Goal: Task Accomplishment & Management: Use online tool/utility

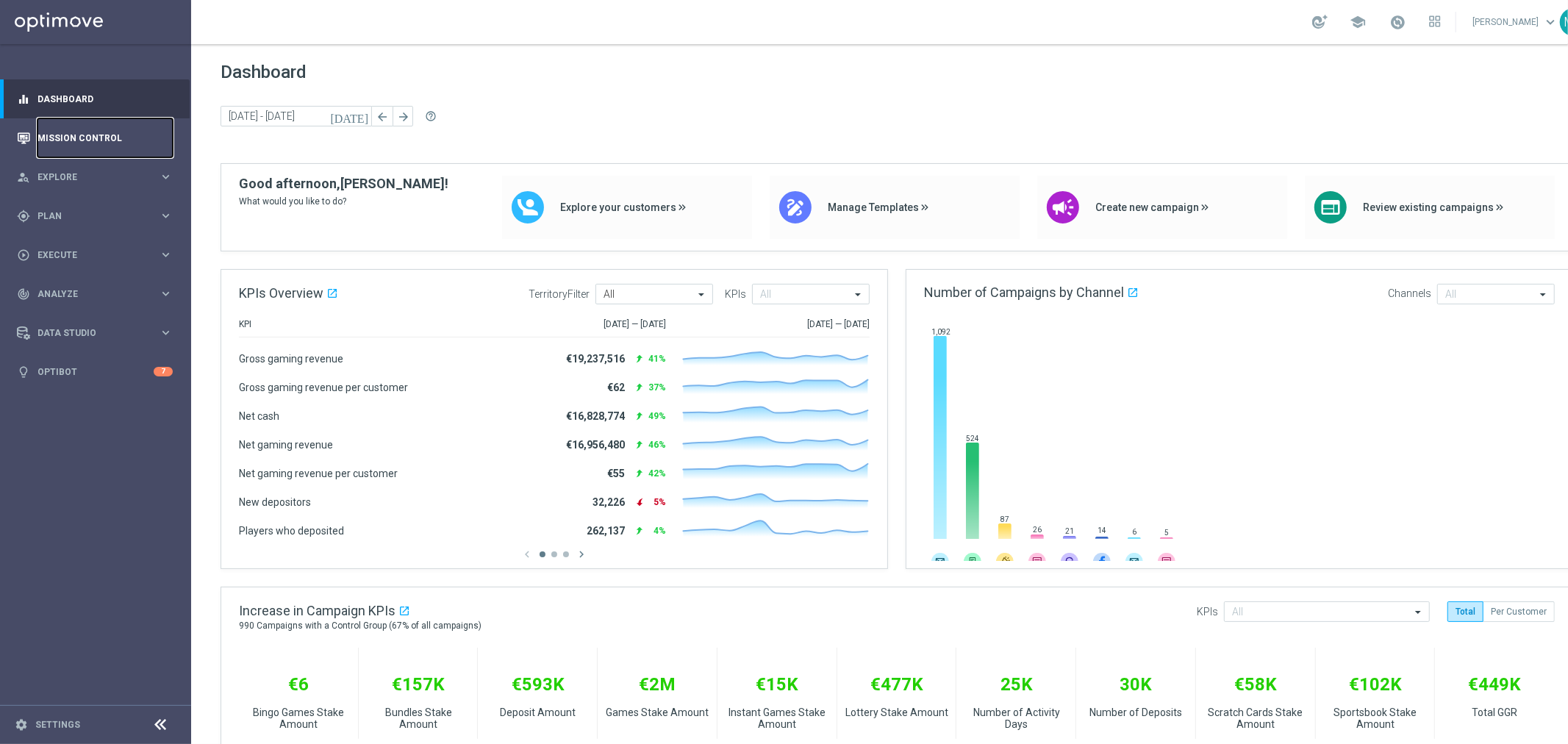
click at [102, 138] on link "Mission Control" at bounding box center [105, 137] width 135 height 39
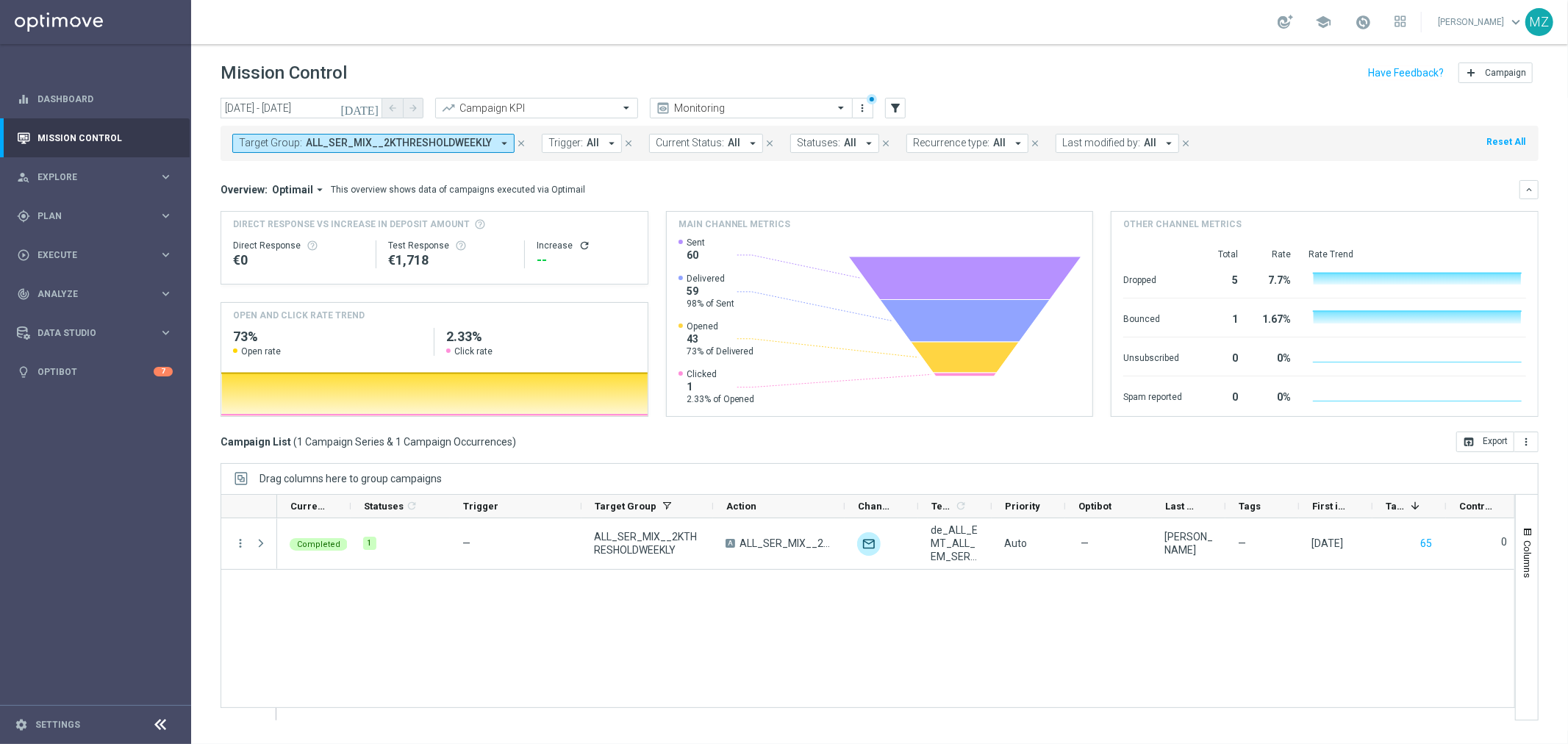
click at [407, 137] on span "ALL_SER_MIX__2KTHRESHOLDWEEKLY" at bounding box center [399, 143] width 186 height 13
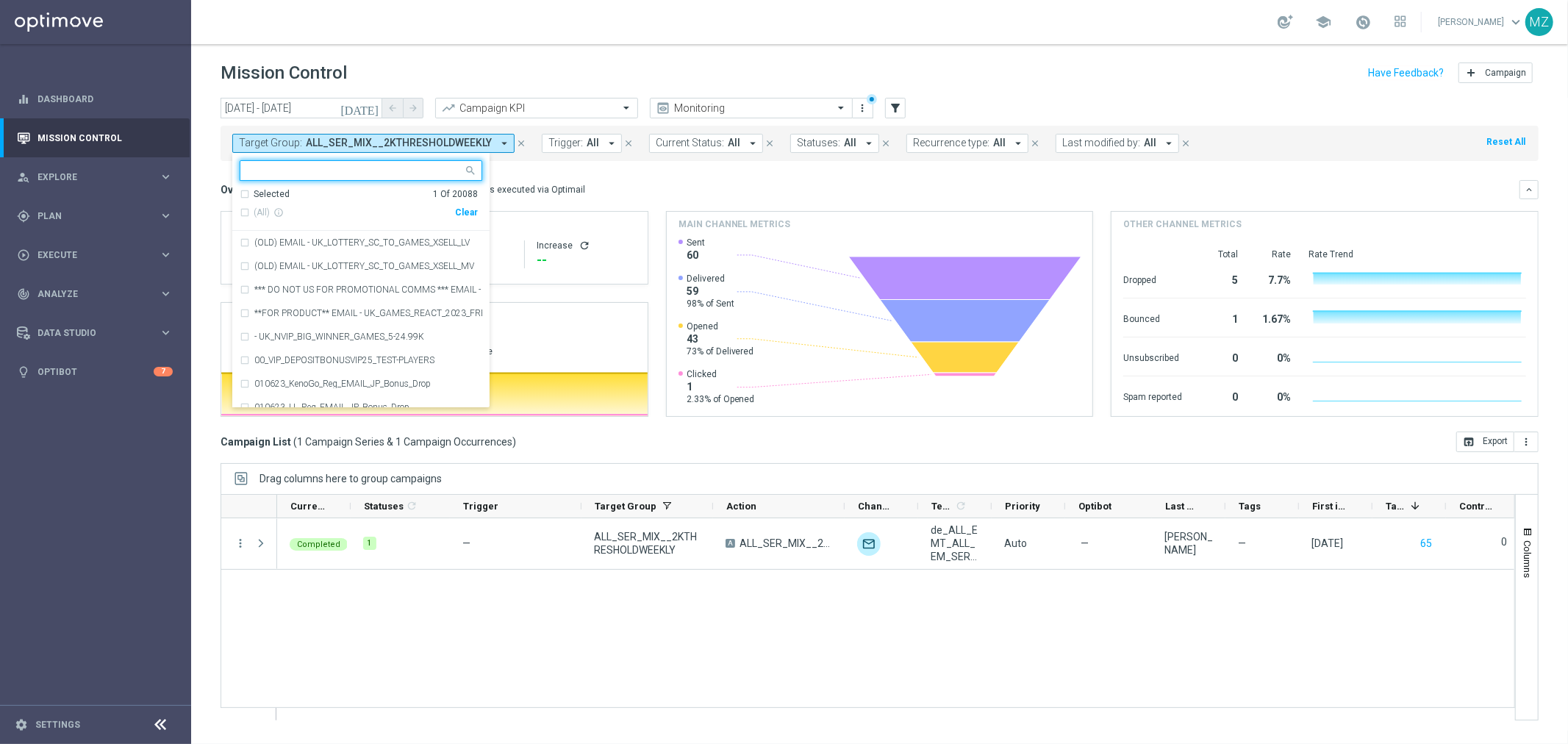
click at [0, 0] on div "Clear" at bounding box center [0, 0] width 0 height 0
click at [572, 142] on span "Trigger:" at bounding box center [565, 143] width 34 height 13
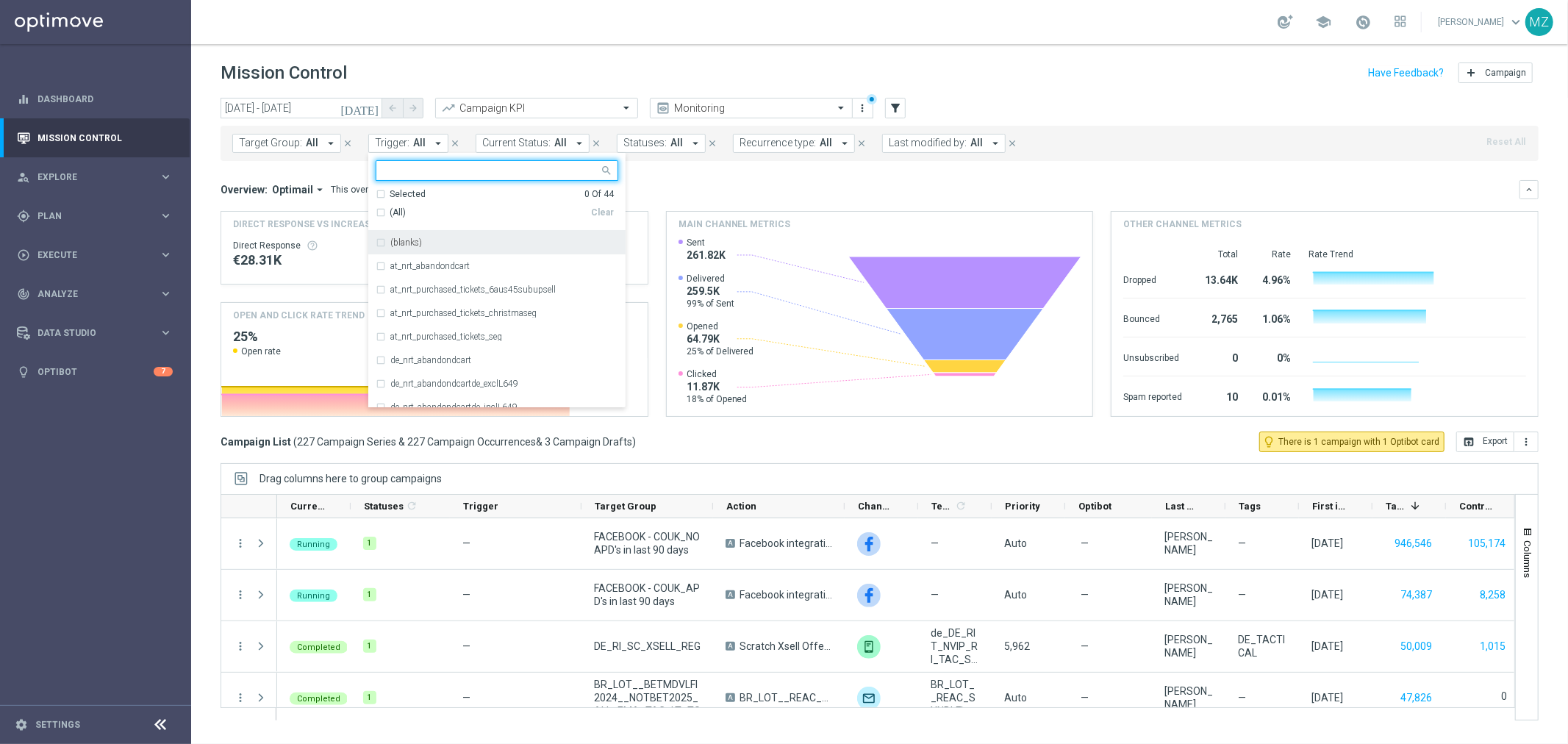
click at [376, 209] on div "(All)" at bounding box center [483, 213] width 215 height 13
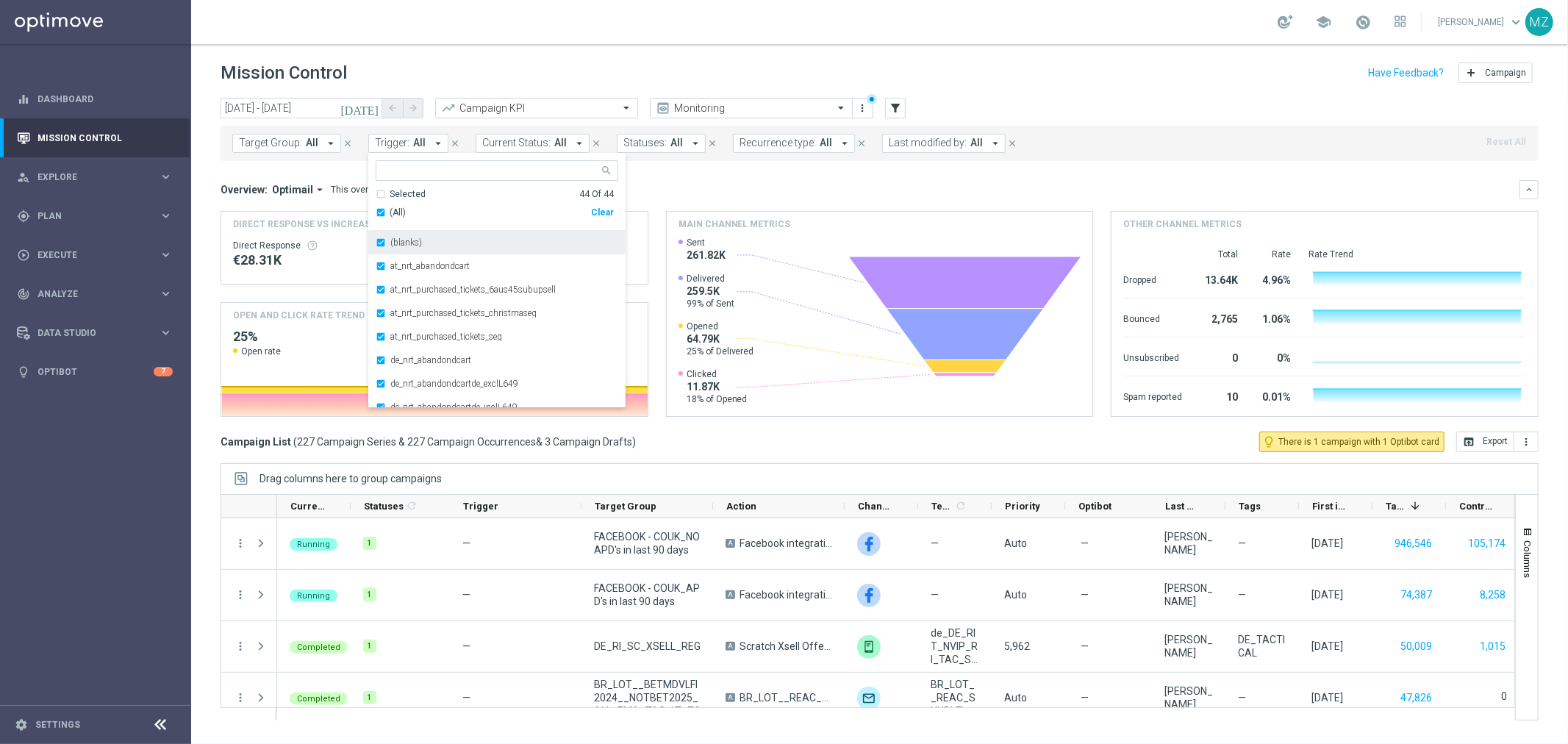
click at [379, 241] on div "(blanks)" at bounding box center [497, 243] width 243 height 23
click at [1152, 65] on div "Mission Control add Campaign" at bounding box center [880, 73] width 1318 height 29
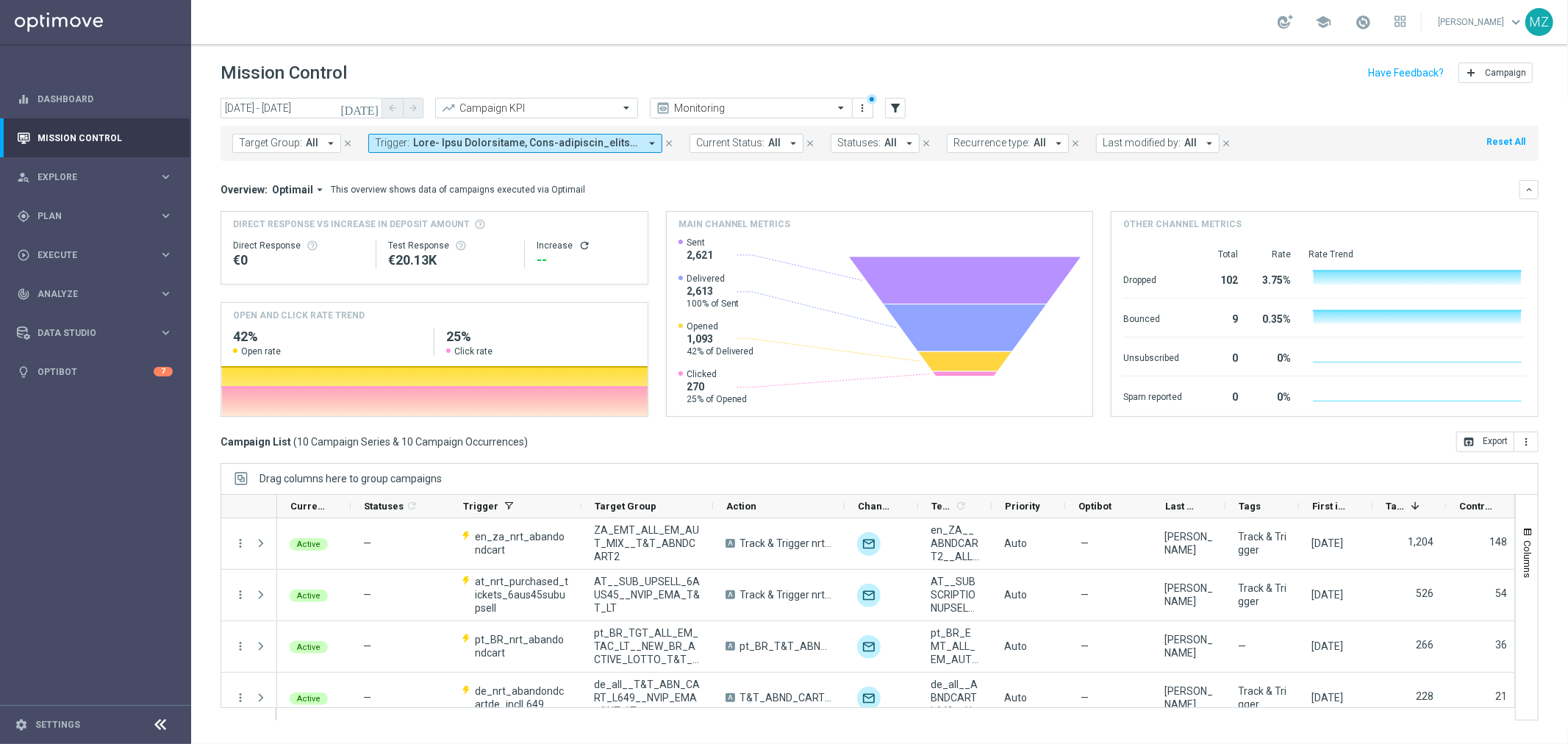
click at [579, 244] on icon "refresh" at bounding box center [584, 245] width 12 height 12
click at [372, 110] on icon "[DATE]" at bounding box center [360, 108] width 40 height 14
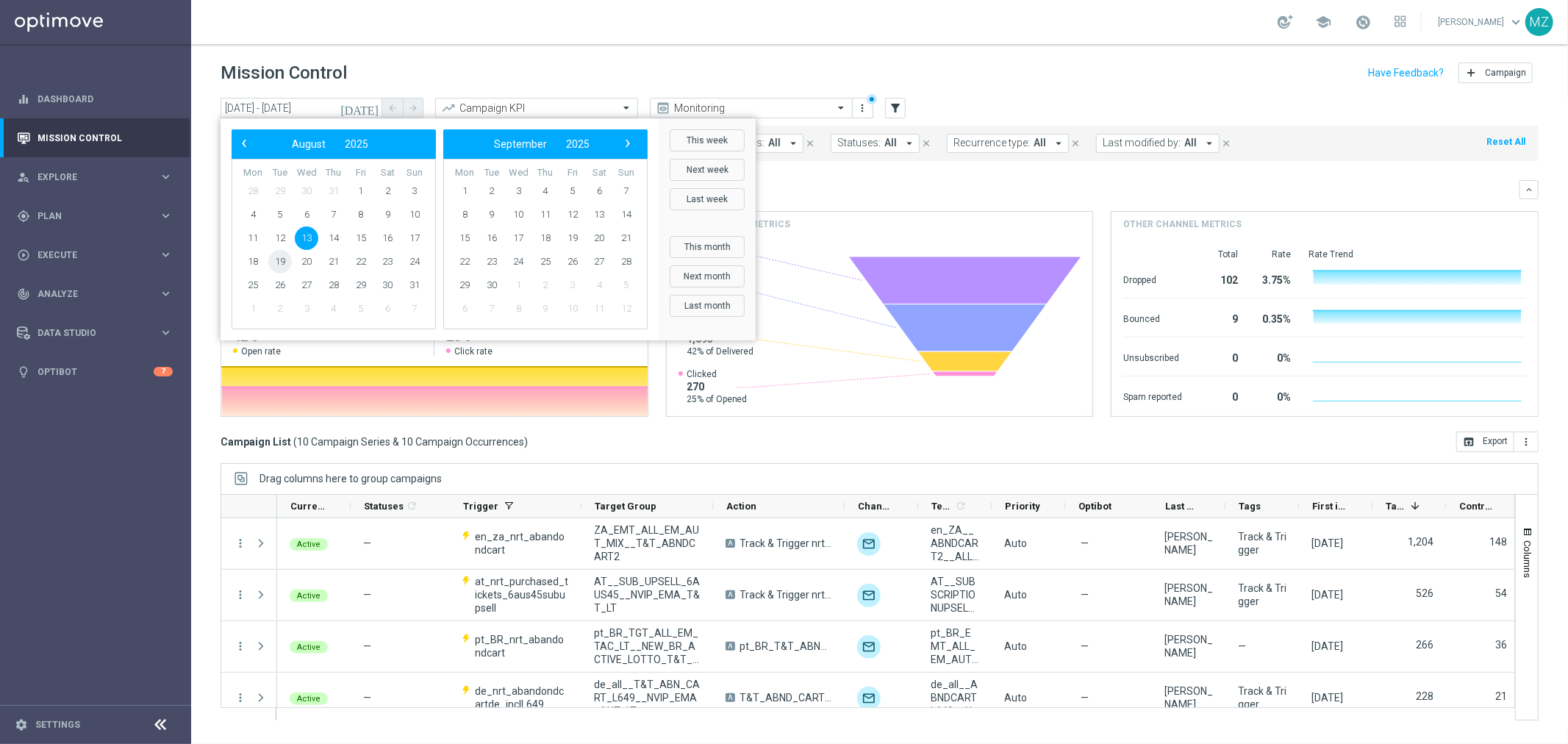
click at [285, 258] on span "19" at bounding box center [280, 262] width 23 height 23
drag, startPoint x: 294, startPoint y: 261, endPoint x: 285, endPoint y: 258, distance: 9.5
click at [285, 258] on span "19" at bounding box center [280, 262] width 23 height 23
type input "[DATE] - [DATE]"
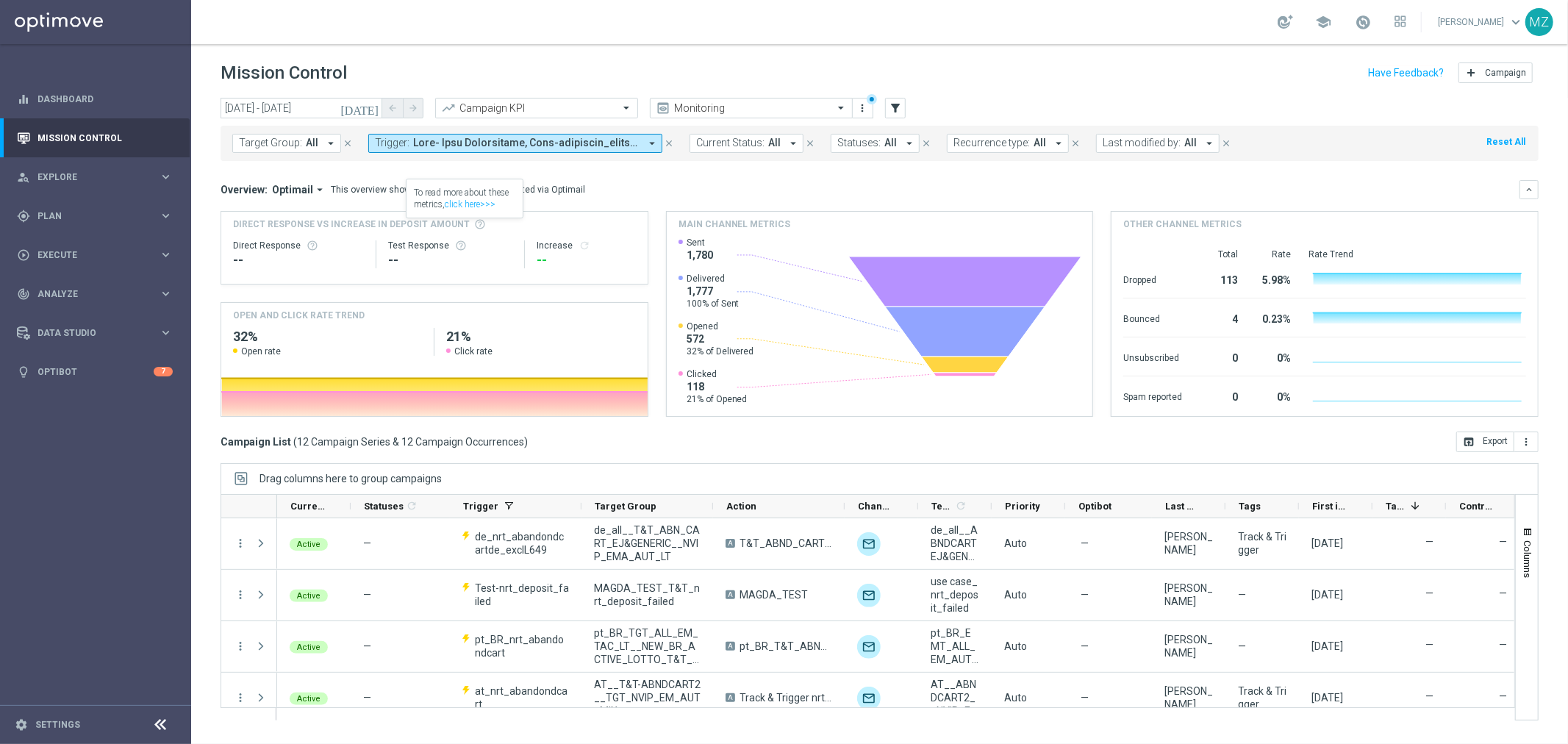
click at [508, 142] on span at bounding box center [526, 143] width 226 height 13
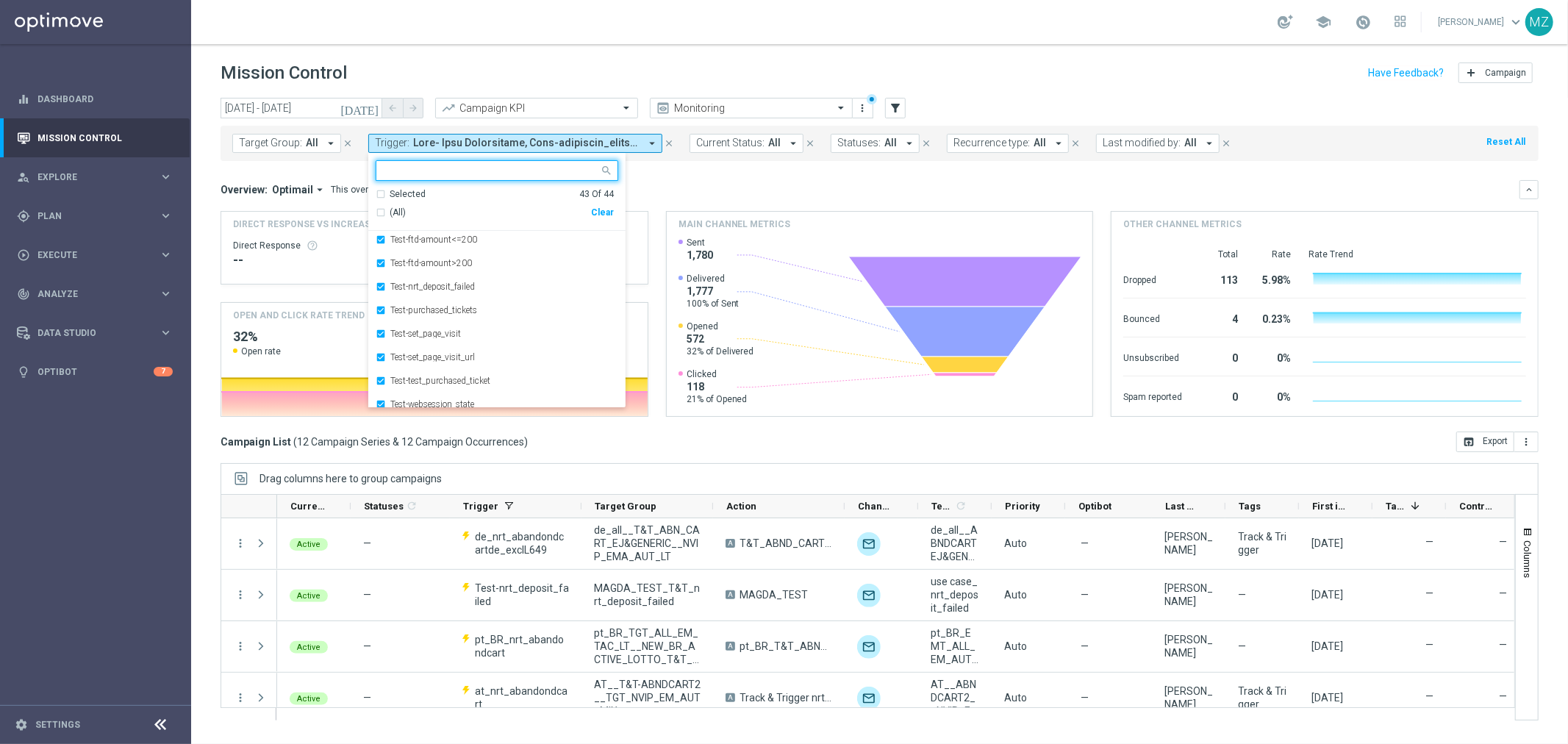
scroll to position [858, 0]
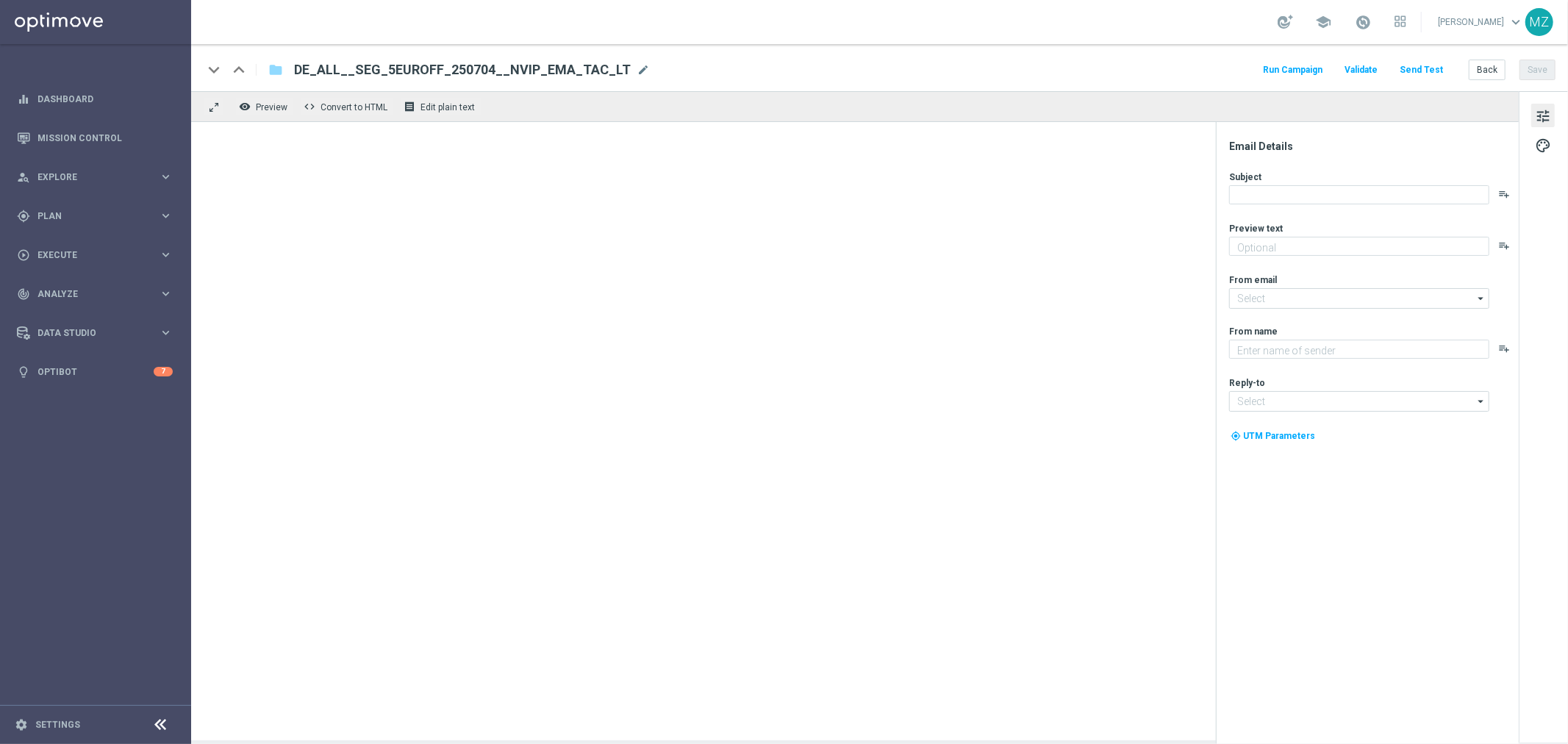
type textarea "Hol dir jetzt deinen Rabatt für die wahnsinnige El Gordo Sommerlotterie!"
type textarea "Lottoland"
type input "[EMAIL_ADDRESS][DOMAIN_NAME]"
type input "service@lottoland.com"
